Goal: Book appointment/travel/reservation

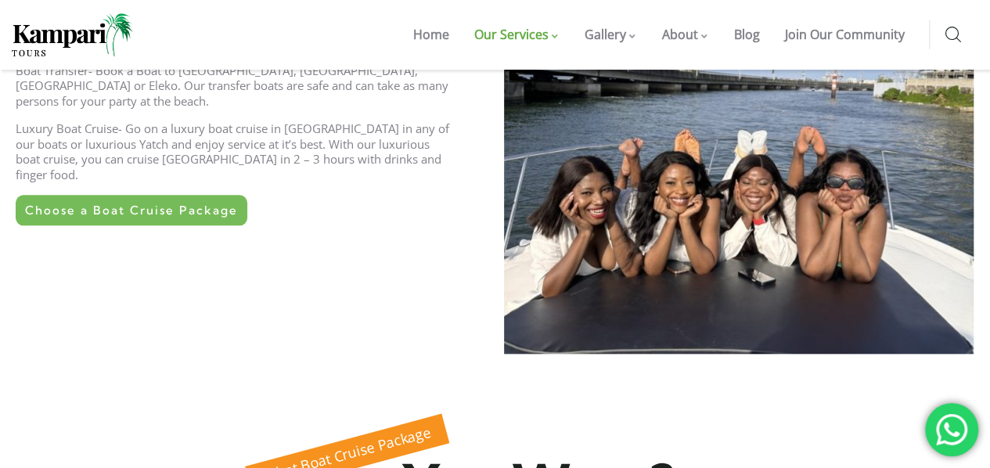
scroll to position [692, 0]
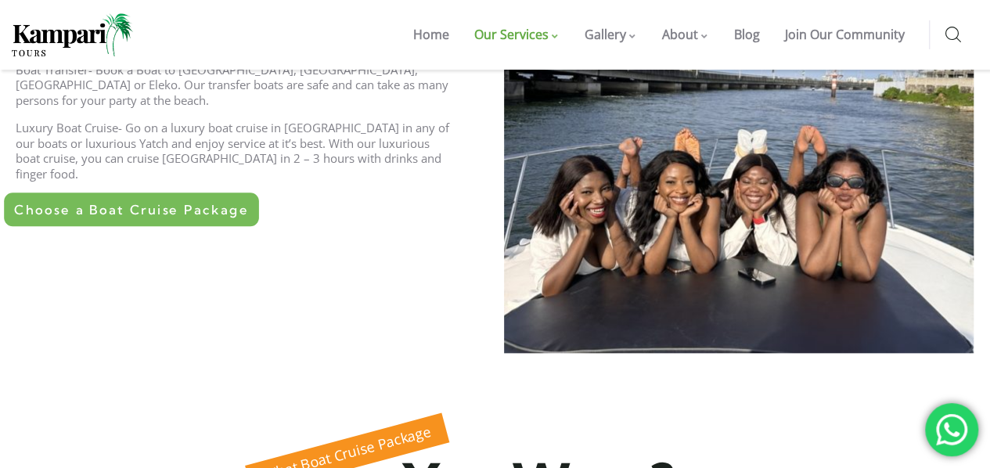
click at [175, 203] on span "Choose a Boat Cruise Package" at bounding box center [131, 209] width 234 height 13
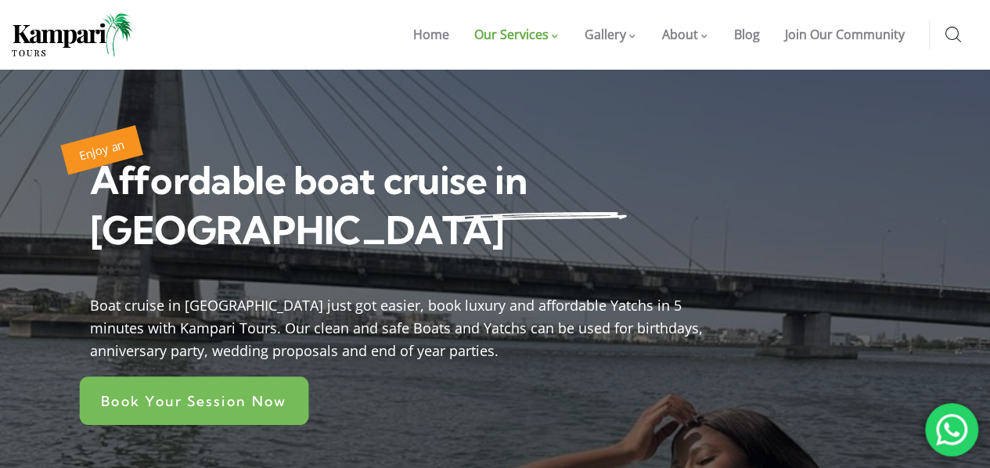
click at [167, 376] on link "Book Your Session Now" at bounding box center [194, 400] width 229 height 49
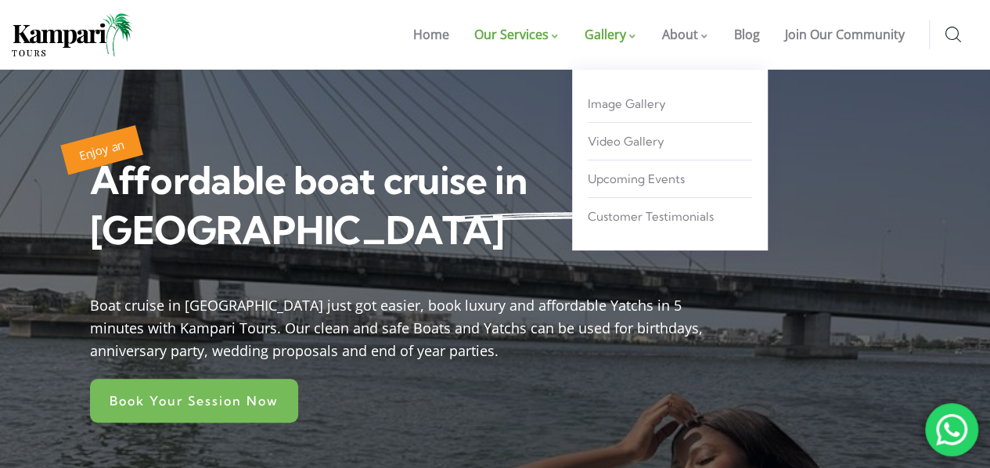
drag, startPoint x: 0, startPoint y: 0, endPoint x: 606, endPoint y: 41, distance: 607.1
click at [606, 41] on span "Gallery" at bounding box center [605, 34] width 41 height 17
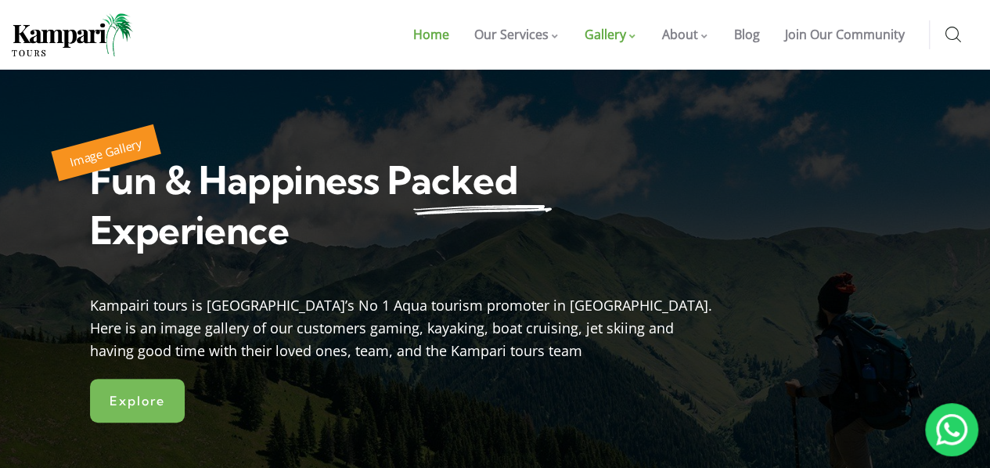
click at [439, 36] on span "Home" at bounding box center [431, 34] width 36 height 17
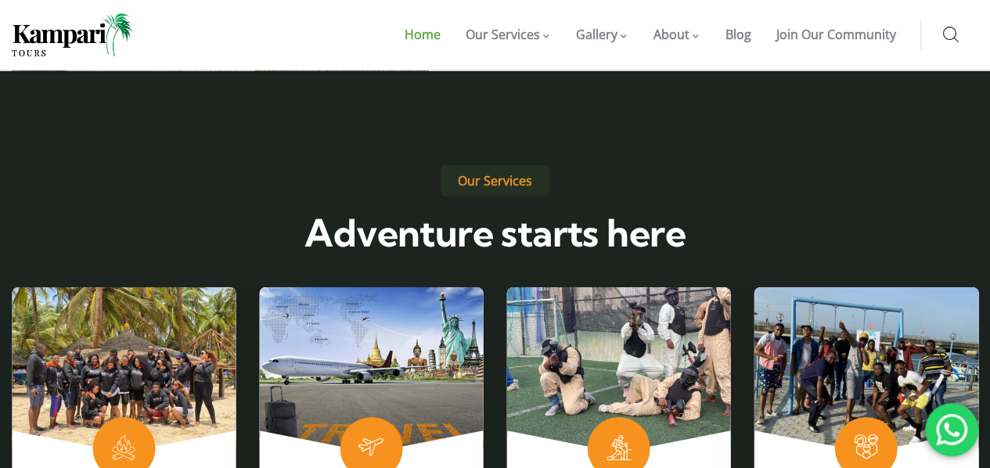
scroll to position [2402, 0]
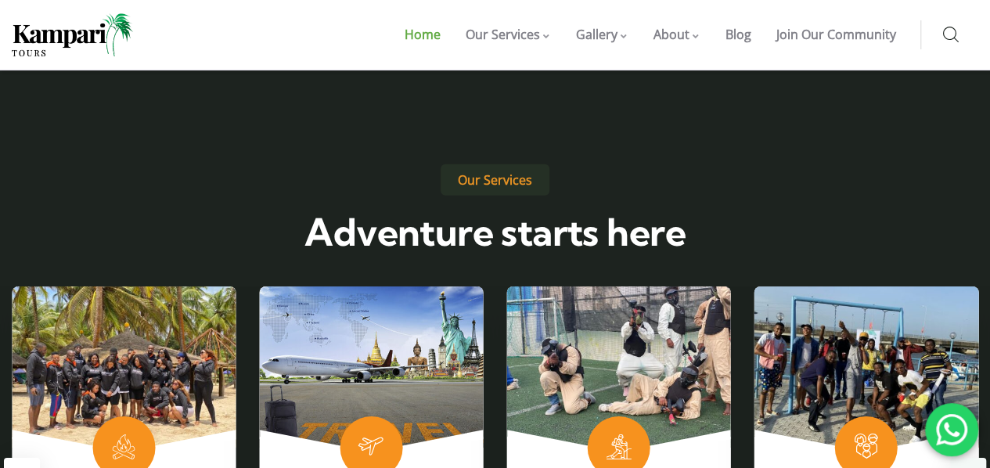
click at [958, 458] on div "Next slide" at bounding box center [968, 476] width 36 height 36
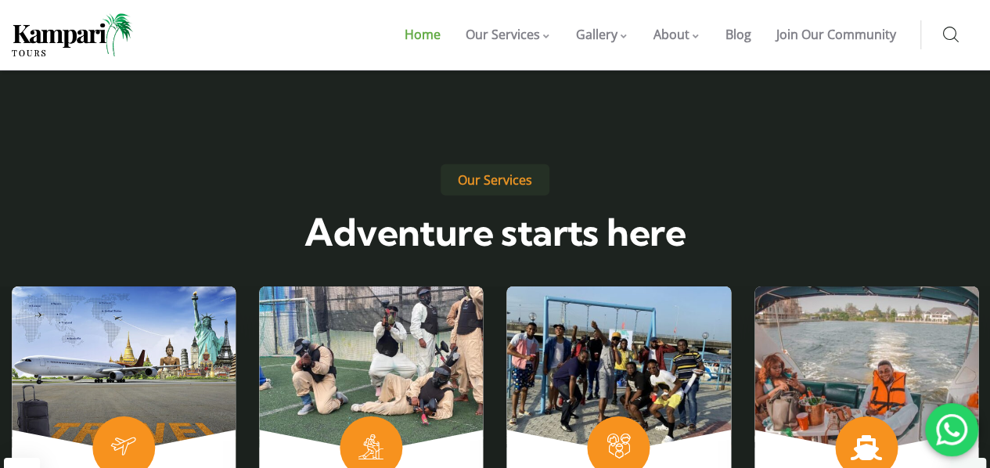
click at [958, 458] on div "Next slide" at bounding box center [968, 476] width 36 height 36
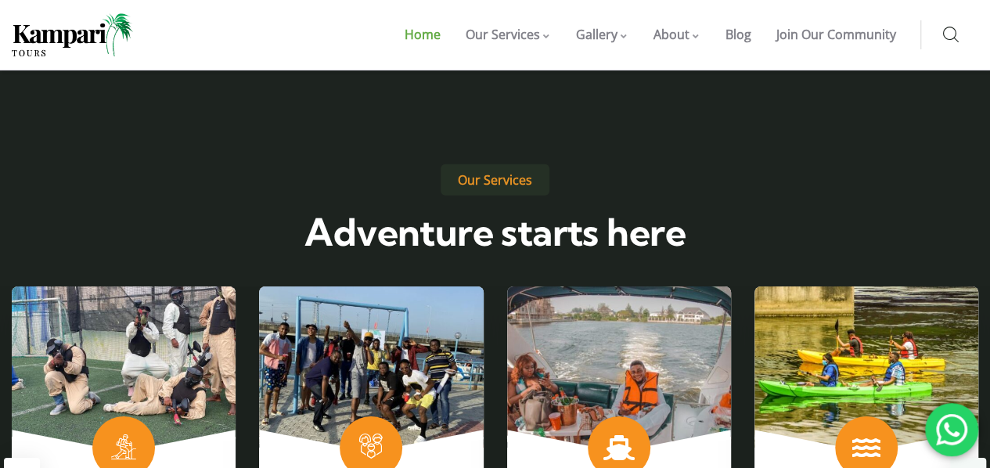
click at [958, 458] on div "Next slide" at bounding box center [968, 476] width 36 height 36
click at [978, 458] on div "Next slide" at bounding box center [968, 476] width 36 height 36
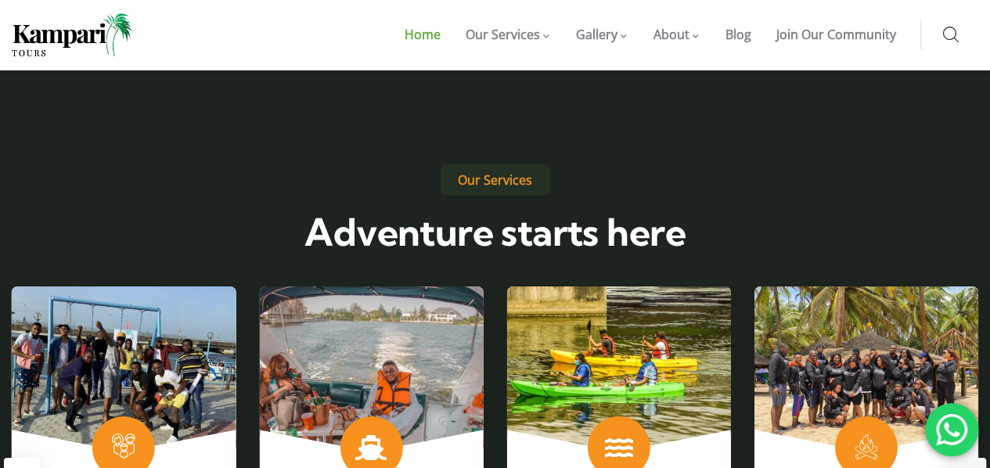
click at [978, 458] on div "Next slide" at bounding box center [968, 476] width 36 height 36
